Goal: Information Seeking & Learning: Check status

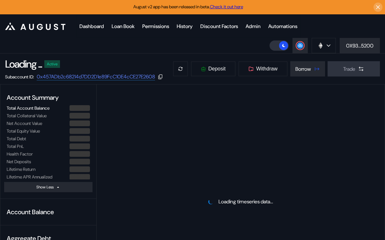
select select "*"
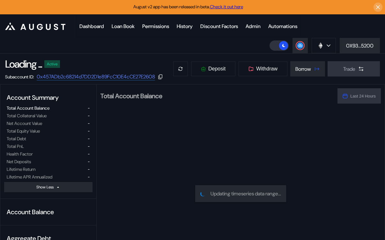
click at [244, 42] on header ".cls-1 { fill: #fff; stroke-width: 0px; } Dashboard Loan Book Permissions Histo…" at bounding box center [192, 33] width 385 height 39
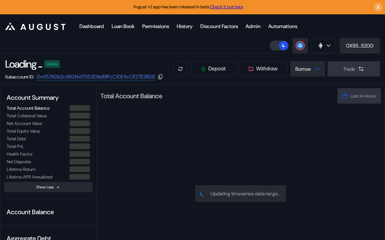
click at [236, 67] on div "Deposit Withdraw Borrow Trade" at bounding box center [276, 68] width 207 height 15
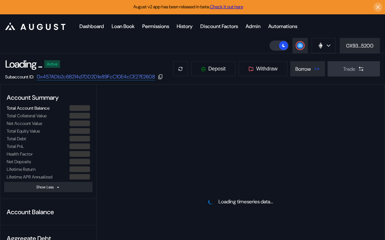
select select "*"
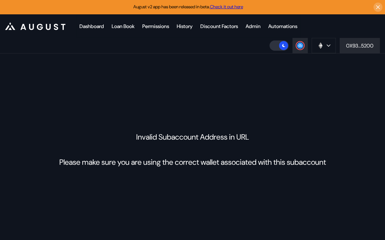
click at [137, 66] on div "Invalid Subaccount Address in URL Please make sure you are using the correct wa…" at bounding box center [192, 150] width 385 height 192
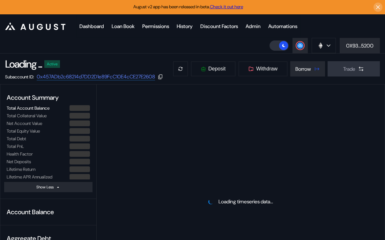
select select "*"
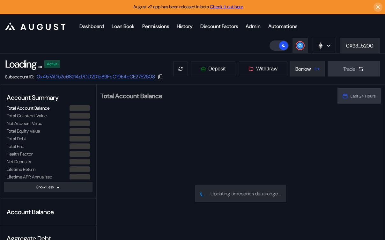
click at [226, 56] on div "Loading ... Active Subaccount ID: 0x457ADb2c68214d7DD2D1e89FcC10E4cCE27E2608 De…" at bounding box center [192, 69] width 385 height 31
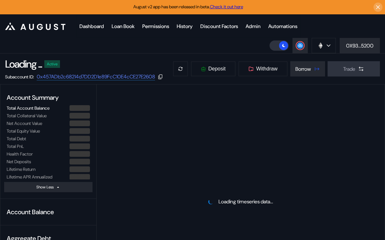
select select "*"
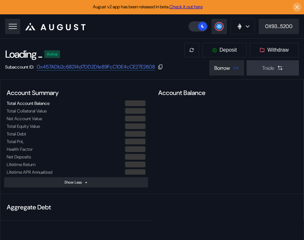
select select "*"
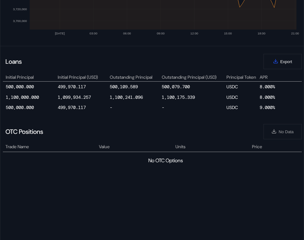
scroll to position [0, 101]
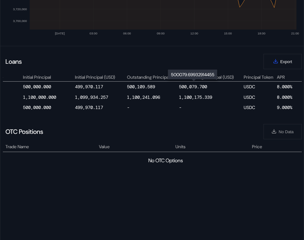
click at [196, 87] on div "500,079.700" at bounding box center [193, 87] width 28 height 6
click at [192, 95] on div "1,100,175.339" at bounding box center [195, 98] width 33 height 6
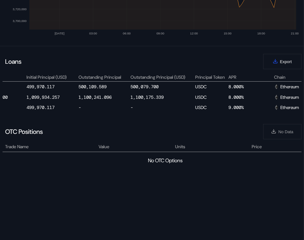
scroll to position [0, 213]
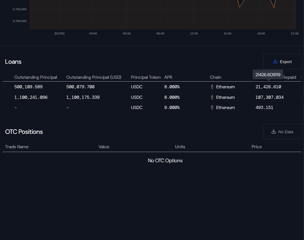
click at [270, 85] on div "21,426.610" at bounding box center [269, 87] width 26 height 6
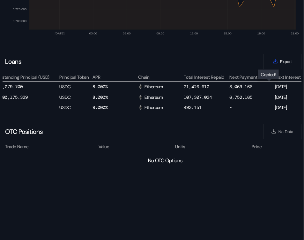
scroll to position [0, 327]
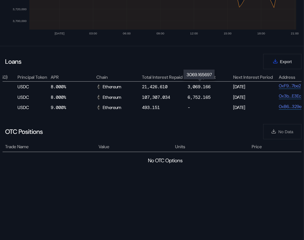
click at [199, 84] on div "3,069.166" at bounding box center [199, 87] width 23 height 6
click at [200, 97] on div "6,752.165" at bounding box center [199, 98] width 23 height 6
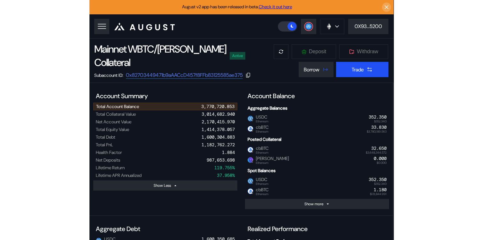
scroll to position [0, 0]
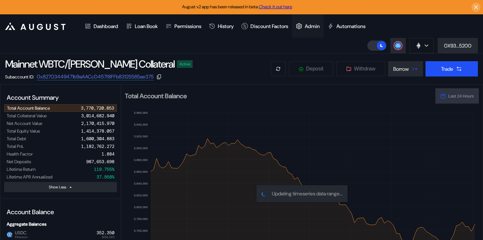
click at [304, 26] on div "Admin" at bounding box center [312, 26] width 15 height 7
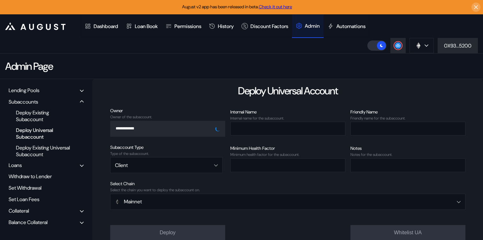
click at [63, 87] on div "Lending Pools" at bounding box center [46, 91] width 80 height 10
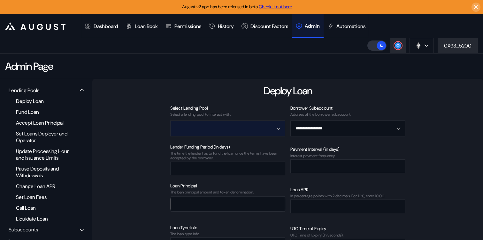
click at [235, 130] on input "Open menu" at bounding box center [224, 128] width 98 height 15
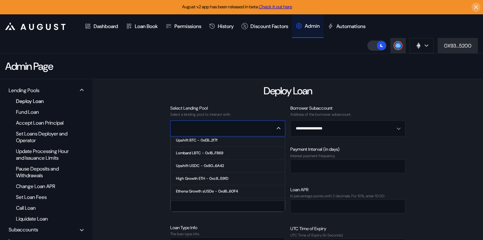
scroll to position [29, 0]
click at [232, 177] on span "High Growth ETH - 0xc8...59fD" at bounding box center [228, 178] width 111 height 13
type input "**********"
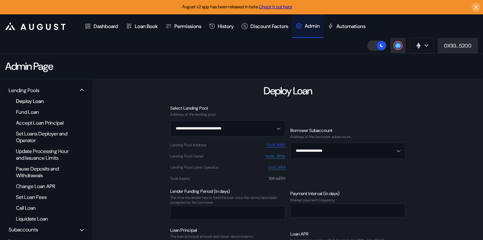
click at [270, 145] on link "0xc8...59fD" at bounding box center [275, 145] width 19 height 5
